Goal: Task Accomplishment & Management: Manage account settings

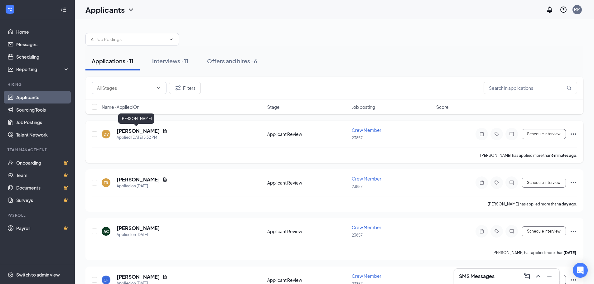
click at [139, 128] on h5 "[PERSON_NAME]" at bounding box center [138, 131] width 43 height 7
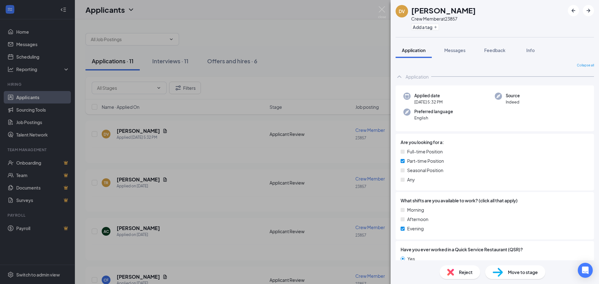
drag, startPoint x: 253, startPoint y: 72, endPoint x: 248, endPoint y: 91, distance: 20.1
click at [253, 72] on div "DV [PERSON_NAME] Crew Member at 23857 Add a tag Application Messages Feedback I…" at bounding box center [299, 142] width 599 height 284
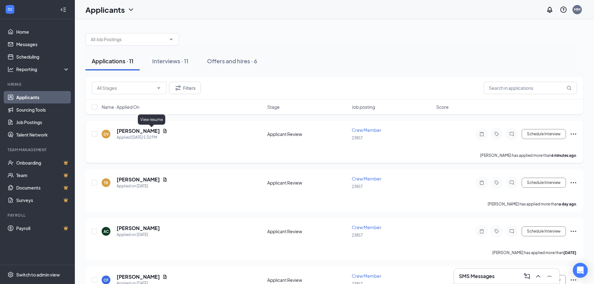
click at [163, 131] on icon "Document" at bounding box center [165, 131] width 5 height 5
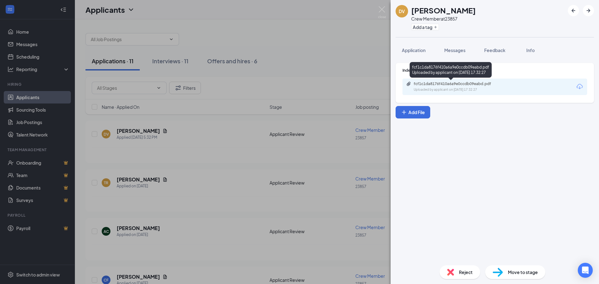
click at [476, 83] on div "fcf1c1da8176f410a6a9e0ccdb09eabd.pdf" at bounding box center [457, 83] width 87 height 5
click at [379, 9] on img at bounding box center [382, 12] width 8 height 12
